Goal: Transaction & Acquisition: Book appointment/travel/reservation

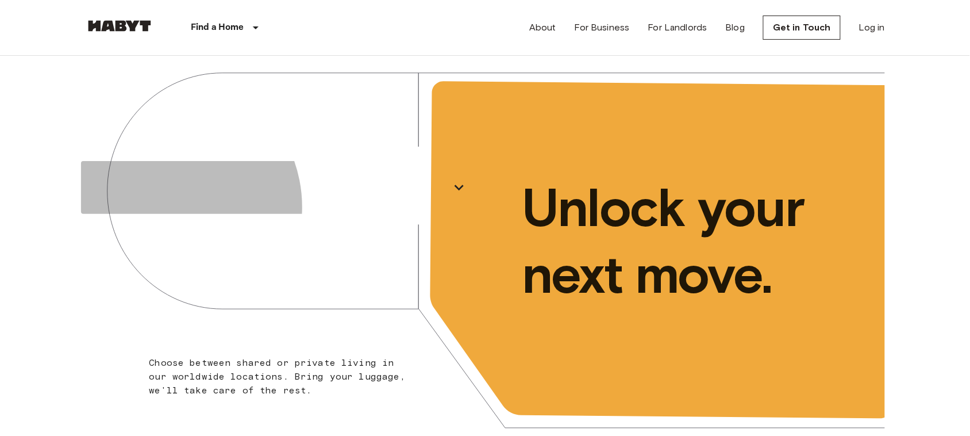
click at [253, 207] on p "[GEOGRAPHIC_DATA]" at bounding box center [266, 187] width 360 height 46
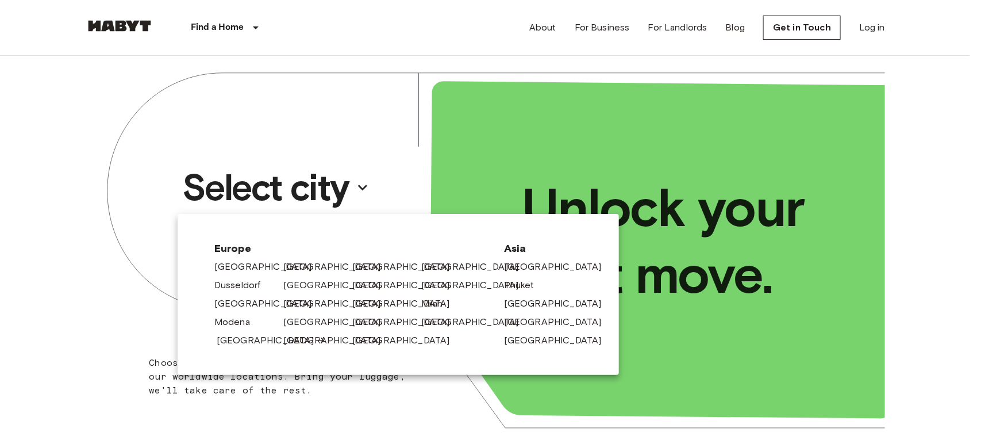
click at [245, 338] on link "[GEOGRAPHIC_DATA]" at bounding box center [271, 340] width 109 height 14
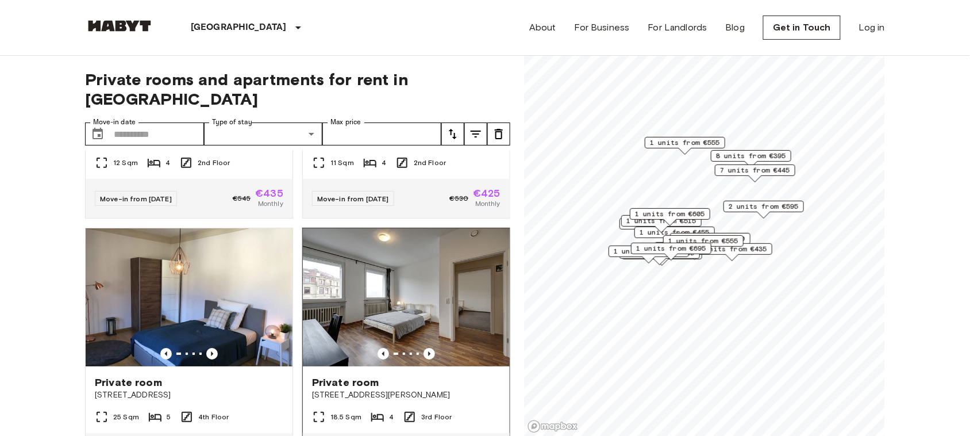
scroll to position [1202, 0]
click at [411, 274] on img at bounding box center [406, 297] width 207 height 138
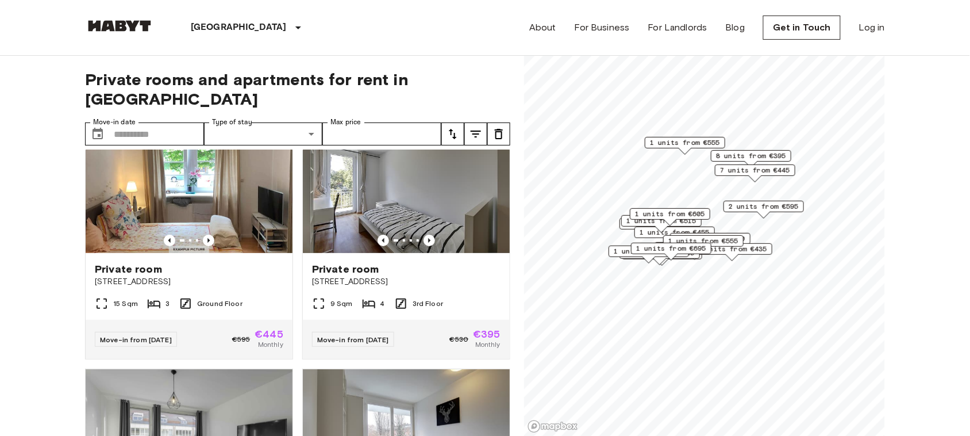
scroll to position [44, 0]
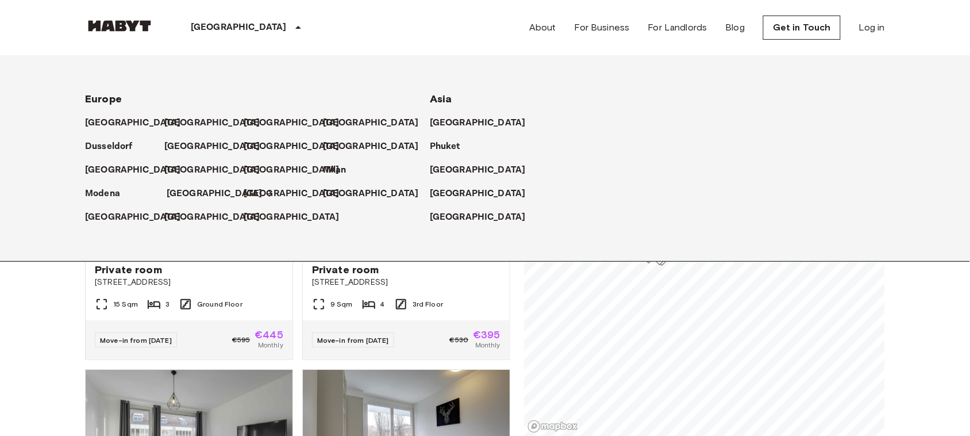
click at [187, 194] on p "[GEOGRAPHIC_DATA]" at bounding box center [215, 194] width 96 height 14
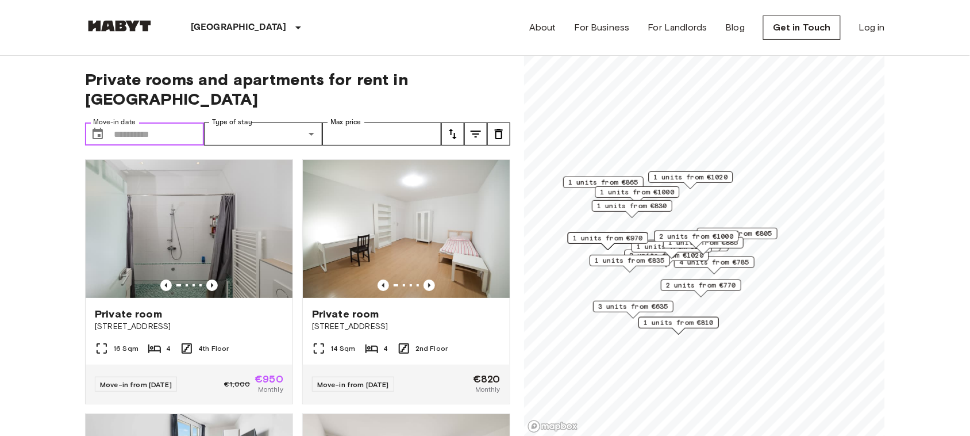
click at [145, 122] on input "Move-in date" at bounding box center [159, 133] width 90 height 23
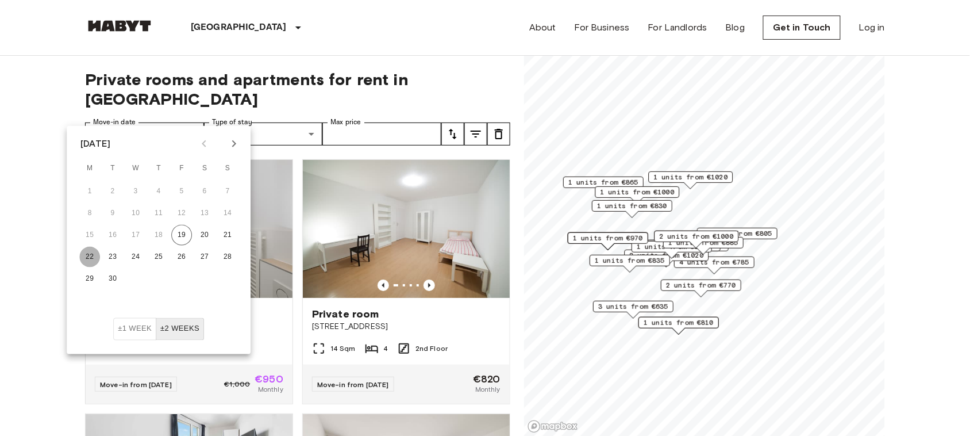
click at [87, 259] on button "22" at bounding box center [89, 257] width 21 height 21
type input "**********"
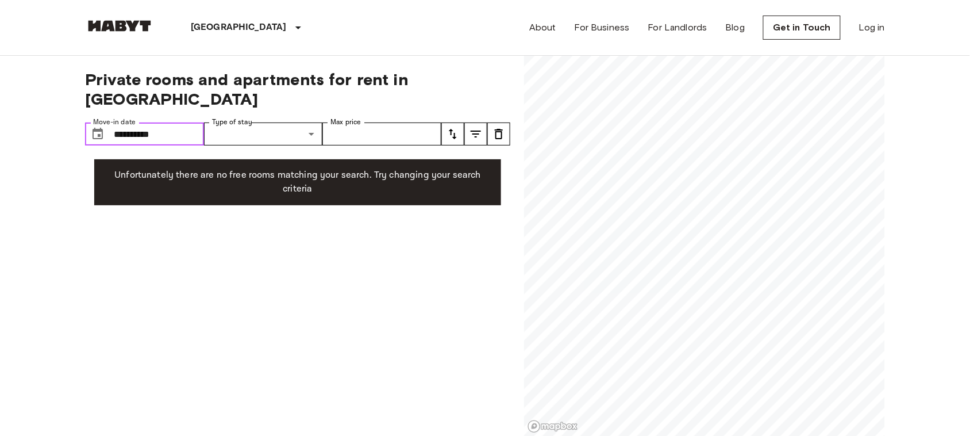
click at [182, 122] on input "**********" at bounding box center [159, 133] width 90 height 23
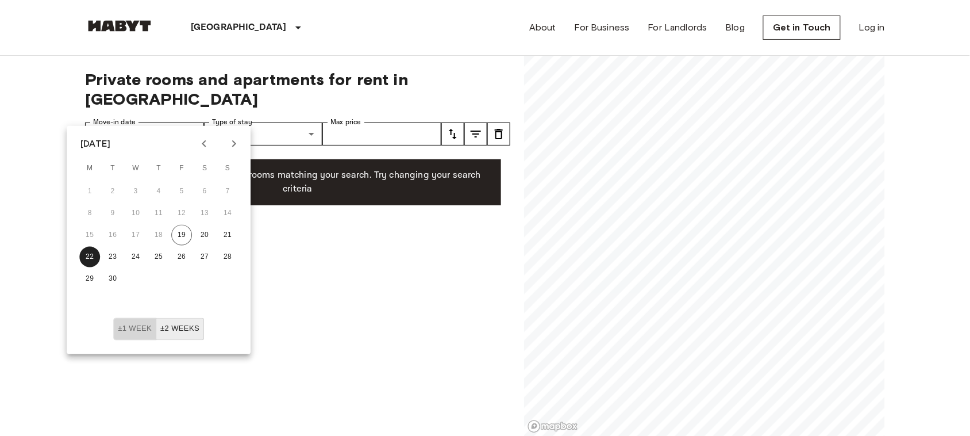
click at [137, 321] on button "±1 week" at bounding box center [134, 329] width 43 height 22
click at [320, 287] on div "**********" at bounding box center [297, 246] width 425 height 380
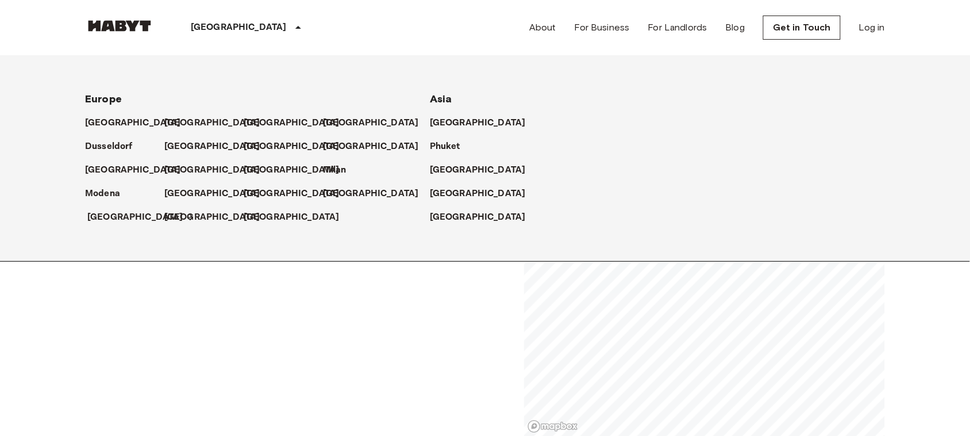
click at [96, 218] on p "[GEOGRAPHIC_DATA]" at bounding box center [135, 217] width 96 height 14
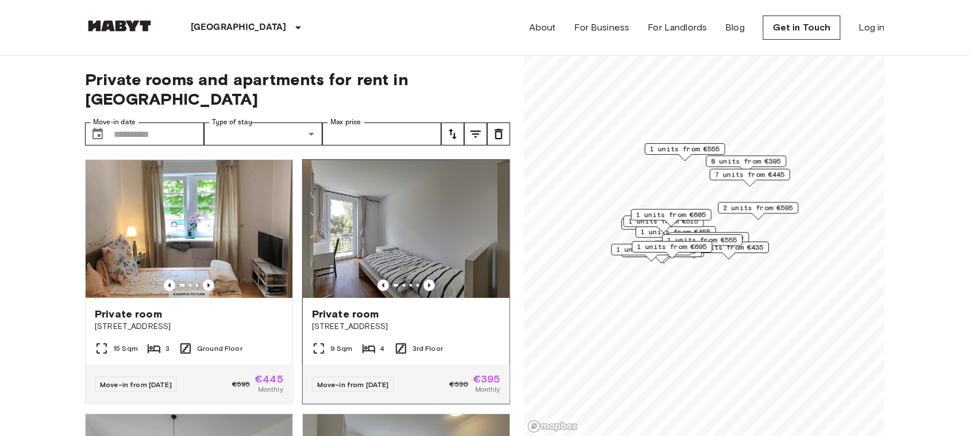
click at [390, 179] on img at bounding box center [406, 229] width 207 height 138
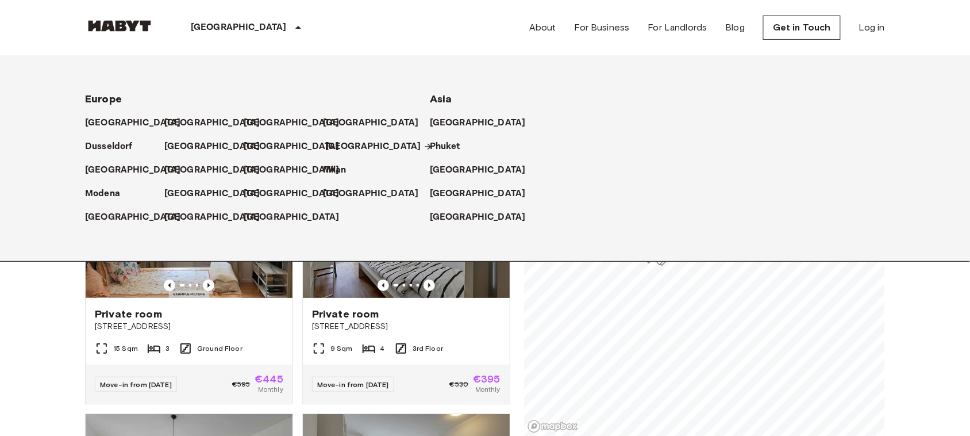
click at [332, 142] on p "[GEOGRAPHIC_DATA]" at bounding box center [373, 147] width 96 height 14
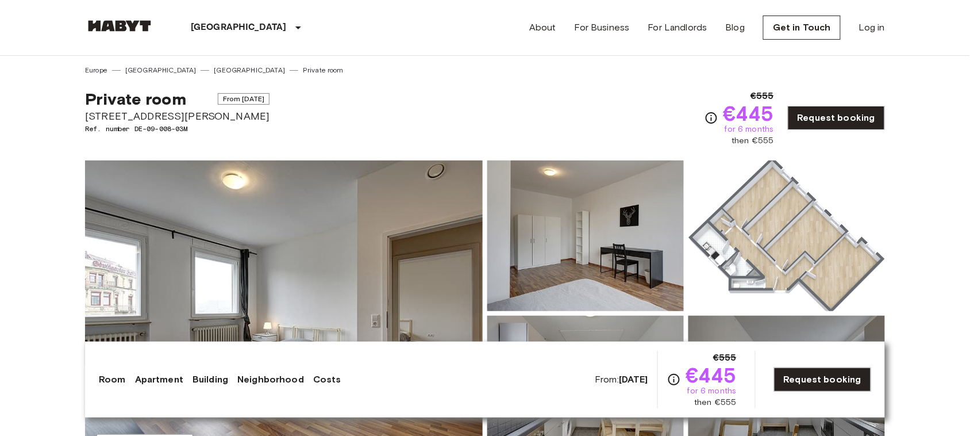
copy span "From Nov 19 2025"
drag, startPoint x: 194, startPoint y: 105, endPoint x: 268, endPoint y: 101, distance: 74.2
click at [268, 101] on div "Private room From Nov 19 2025 König-Karl-Straße 84 Ref. number DE-09-008-03M €5…" at bounding box center [485, 110] width 800 height 71
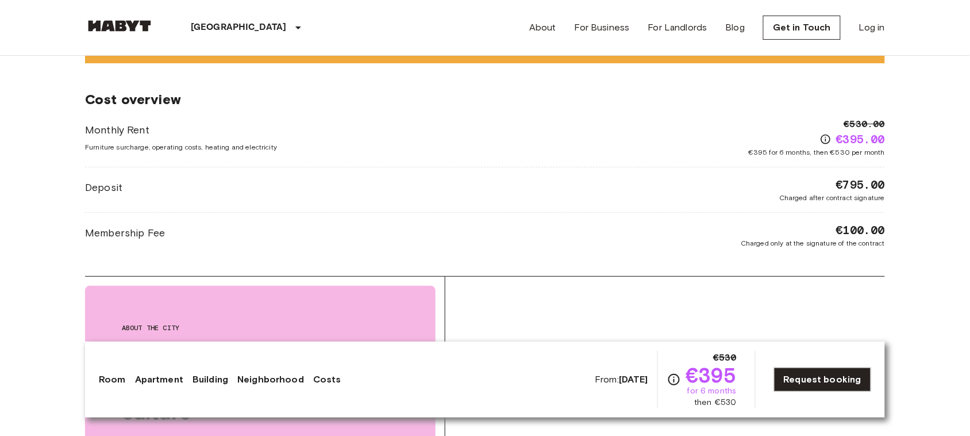
scroll to position [1230, 0]
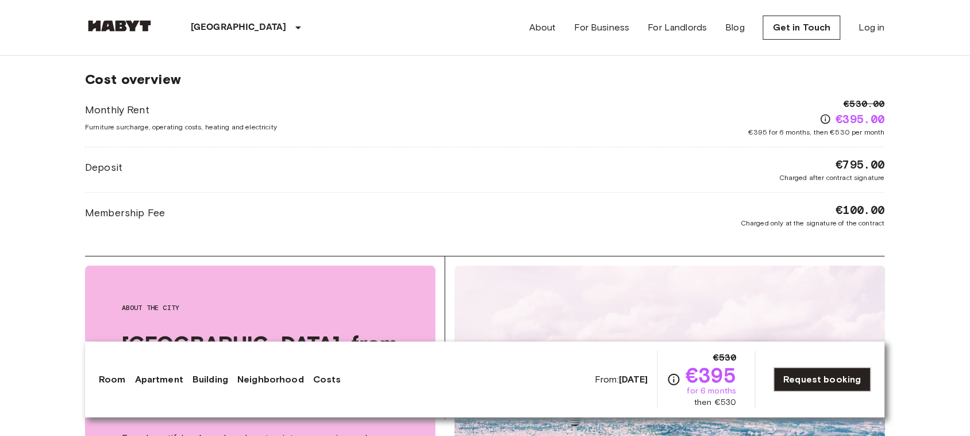
click at [837, 166] on div "€795.00 Charged after contract signature" at bounding box center [832, 169] width 106 height 26
copy span "€795.00"
drag, startPoint x: 837, startPoint y: 166, endPoint x: 926, endPoint y: 162, distance: 89.1
click at [926, 162] on body "Stuttgart Europe Amsterdam Berlin Brussels Cologne Dusseldorf Frankfurt Graz Ha…" at bounding box center [485, 290] width 970 height 3040
copy span "€395.00"
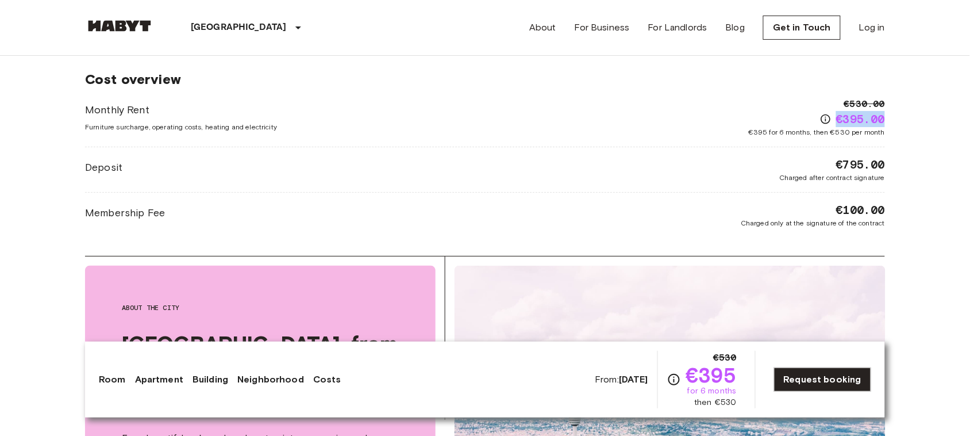
drag, startPoint x: 834, startPoint y: 119, endPoint x: 886, endPoint y: 126, distance: 52.3
click at [886, 126] on div "Europe Germany Stuttgart Private room Private room From Oct 19 2025 Aachener St…" at bounding box center [485, 58] width 828 height 2465
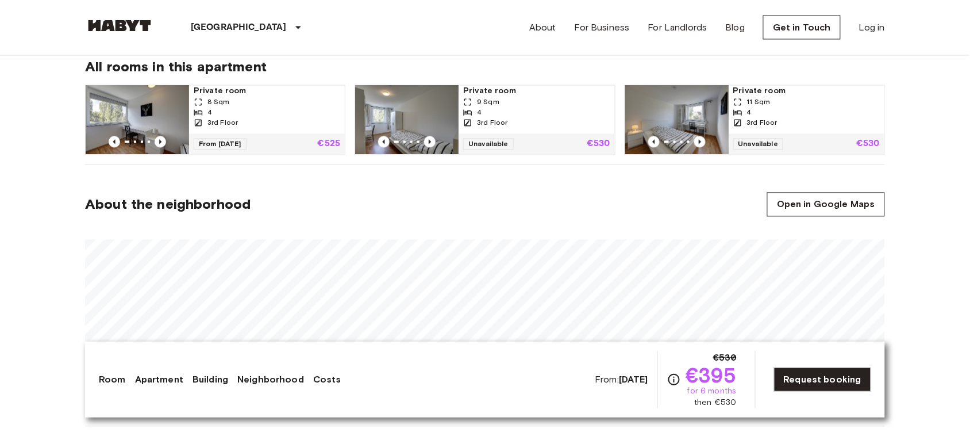
scroll to position [400, 0]
